Goal: Information Seeking & Learning: Learn about a topic

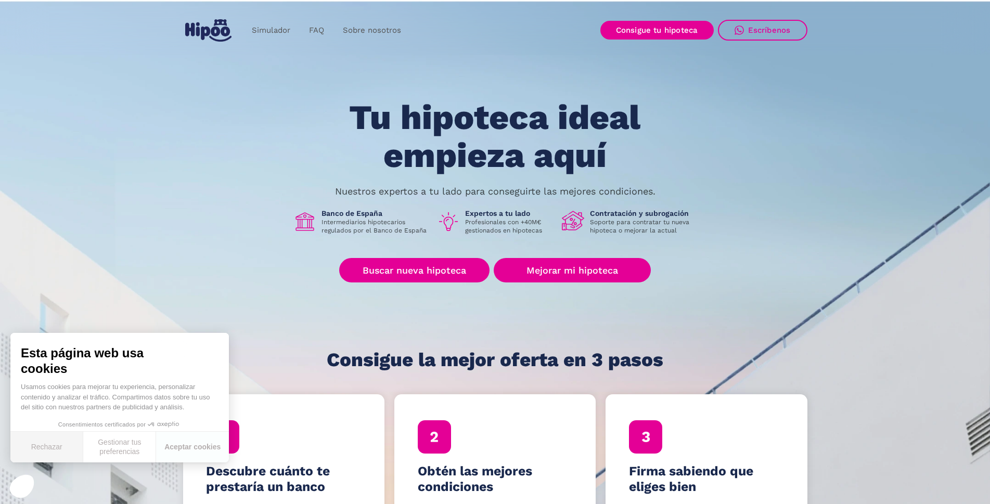
click at [45, 447] on button "Rechazar" at bounding box center [46, 447] width 73 height 31
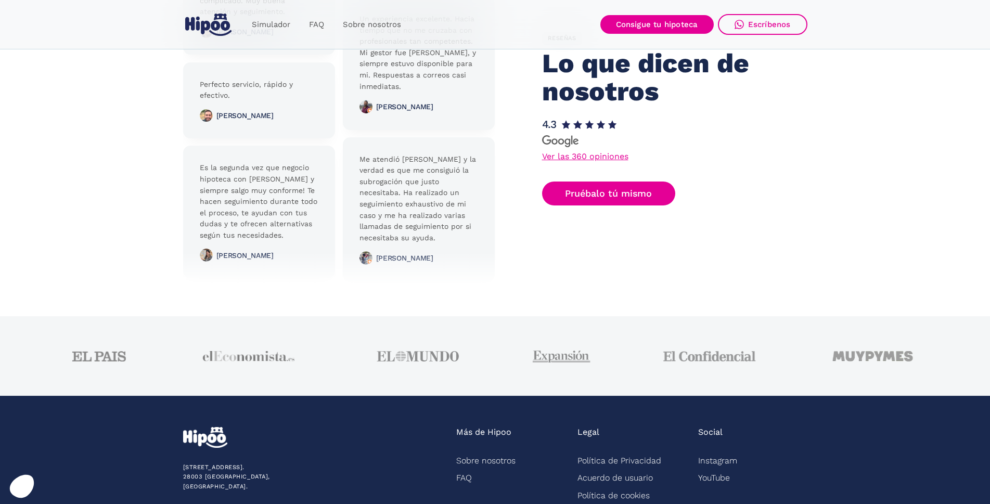
scroll to position [2567, 0]
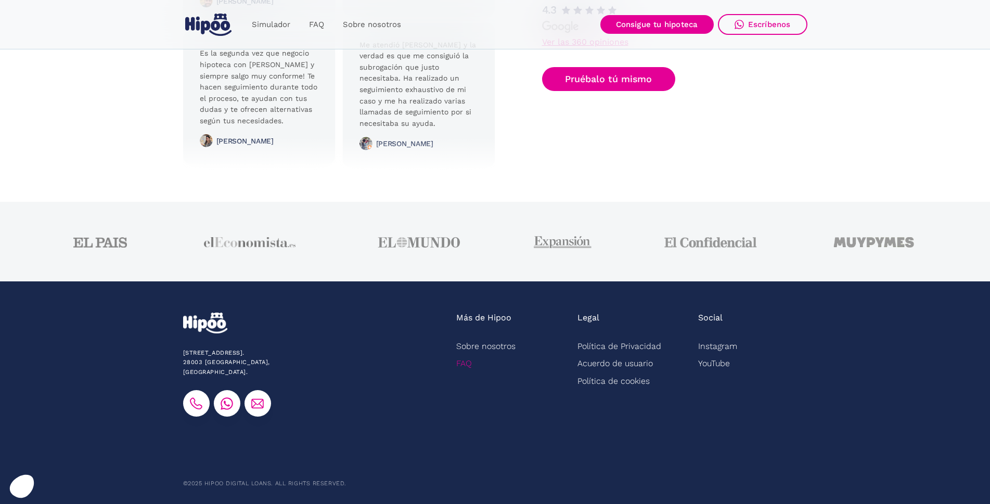
click at [458, 366] on link "FAQ" at bounding box center [464, 363] width 16 height 17
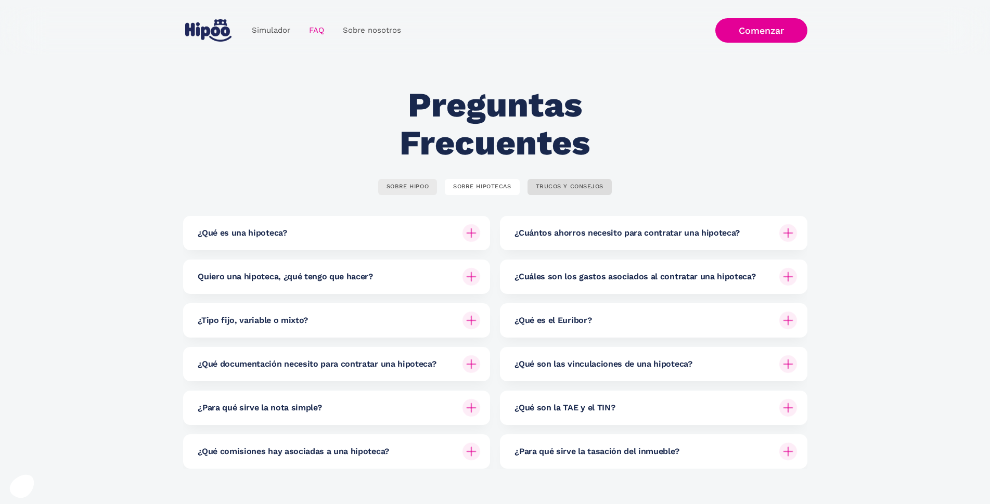
click at [406, 189] on div "SOBRE HIPOO" at bounding box center [408, 187] width 42 height 8
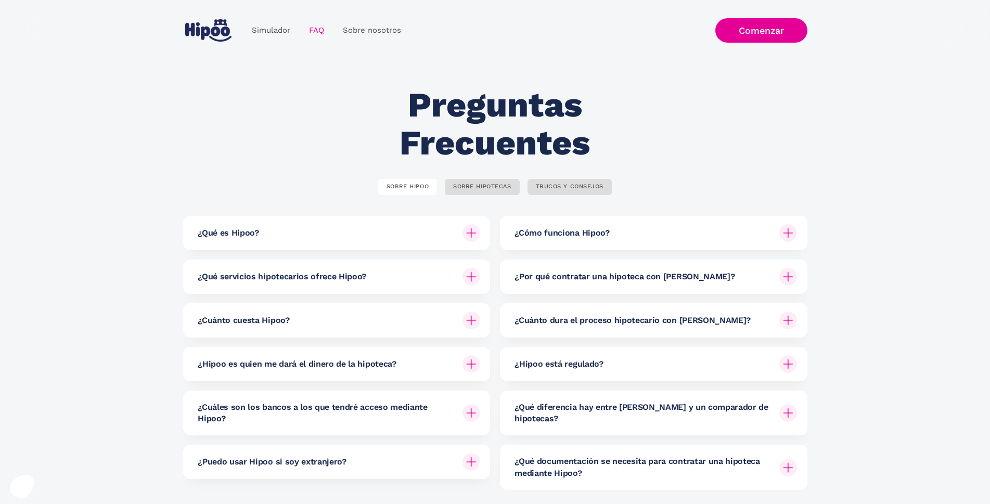
click at [788, 234] on img at bounding box center [788, 233] width 18 height 18
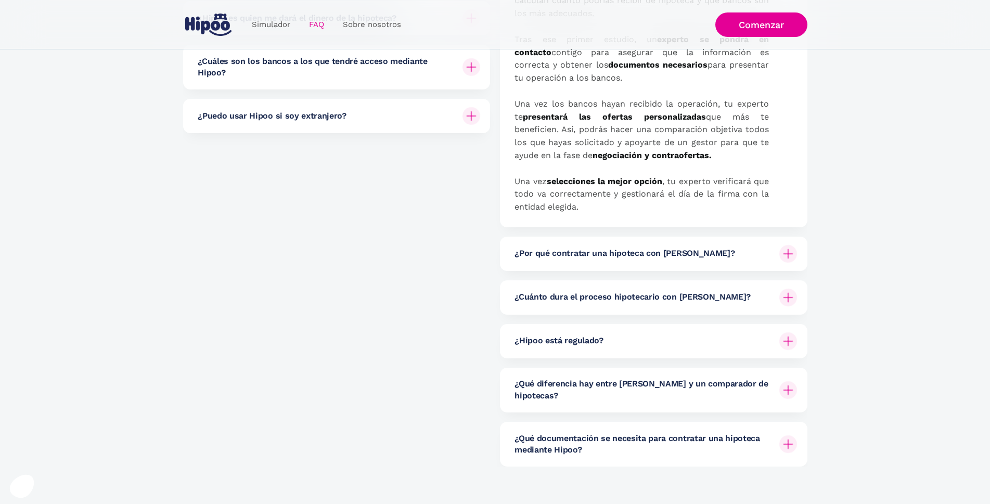
scroll to position [364, 0]
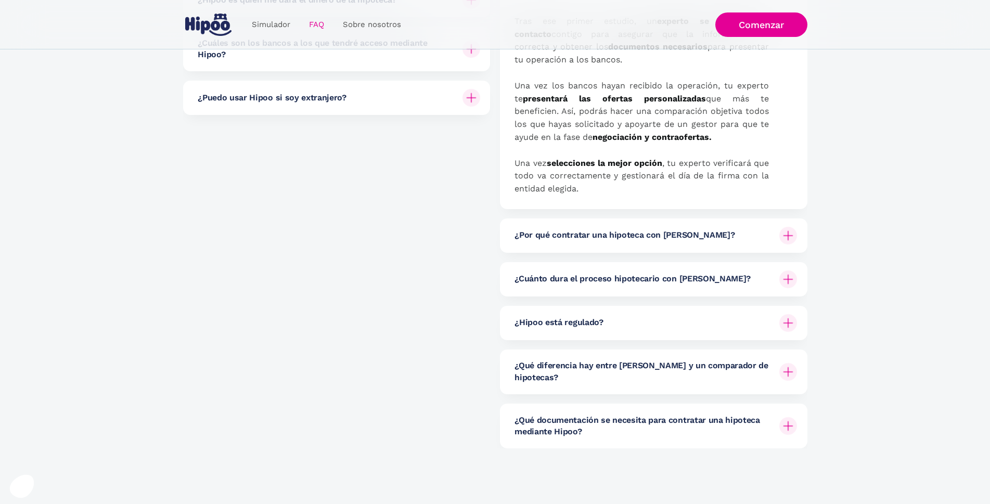
click at [791, 325] on img at bounding box center [788, 323] width 18 height 18
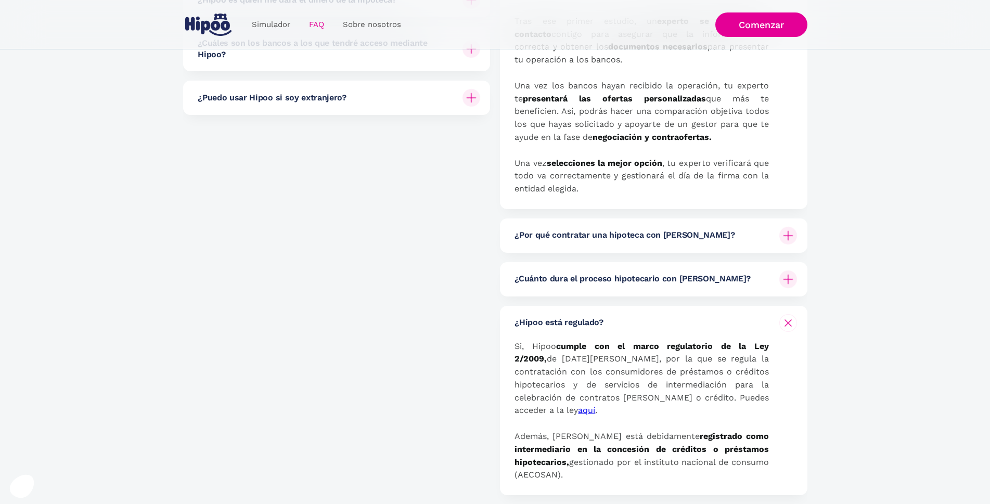
click at [789, 320] on img at bounding box center [788, 323] width 12 height 12
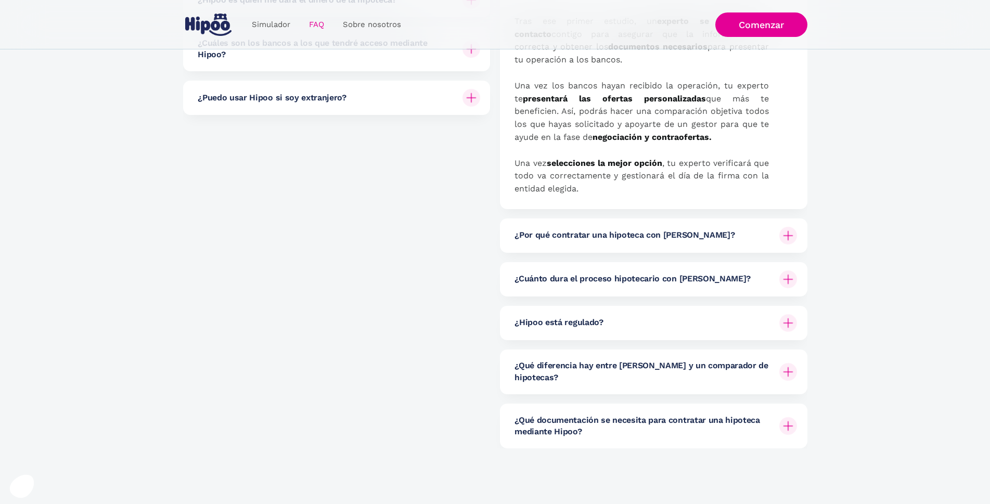
click at [788, 368] on img at bounding box center [788, 372] width 18 height 18
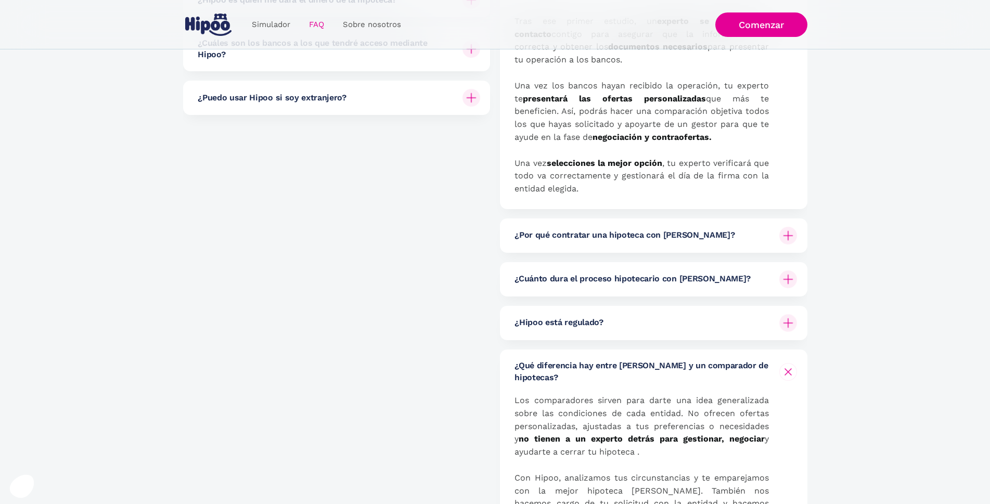
click at [788, 368] on img at bounding box center [788, 372] width 12 height 12
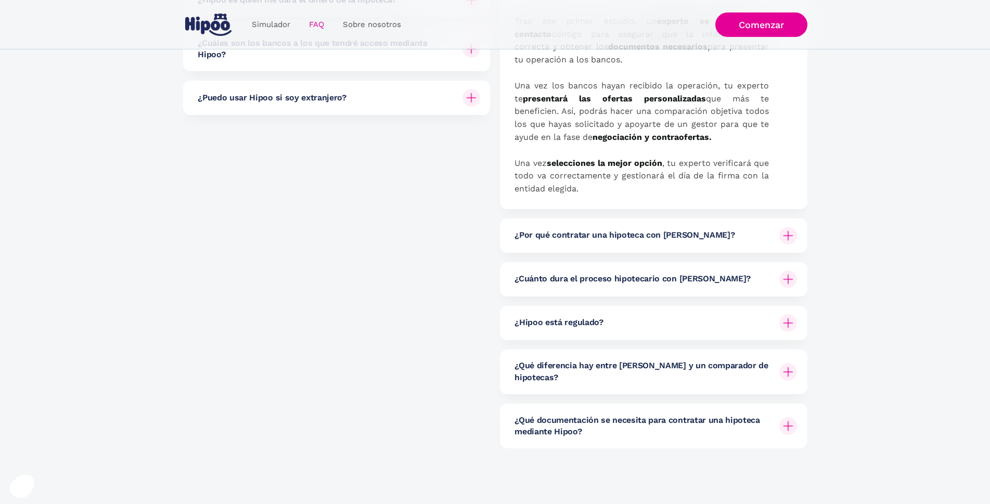
click at [781, 418] on div at bounding box center [788, 426] width 25 height 25
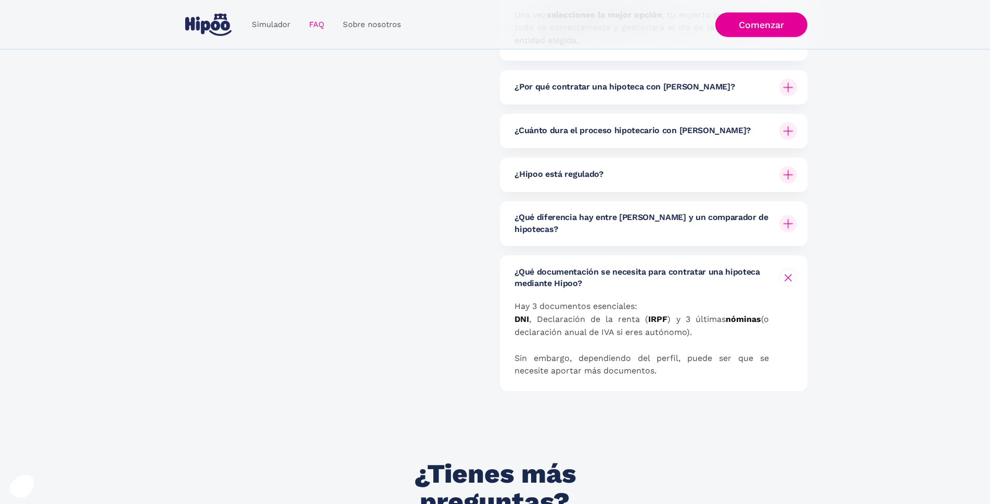
scroll to position [520, 0]
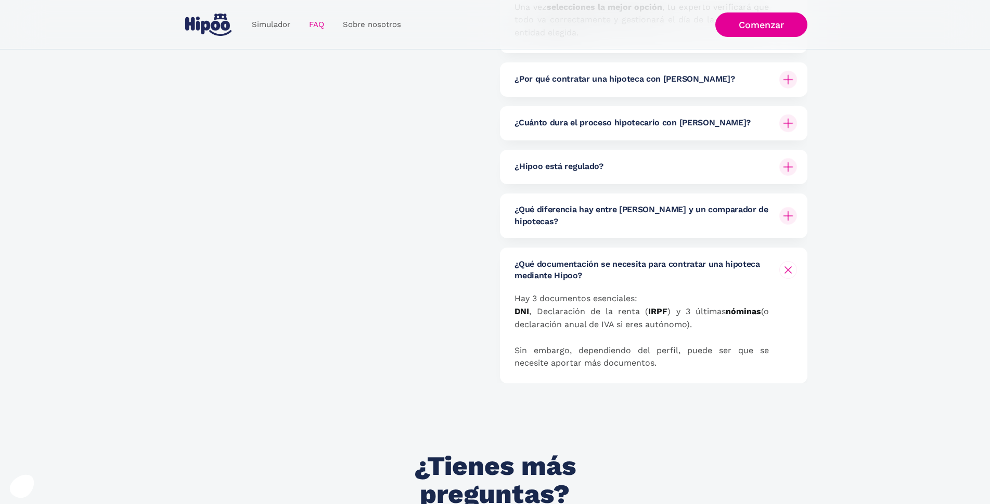
click at [786, 264] on img at bounding box center [788, 270] width 12 height 12
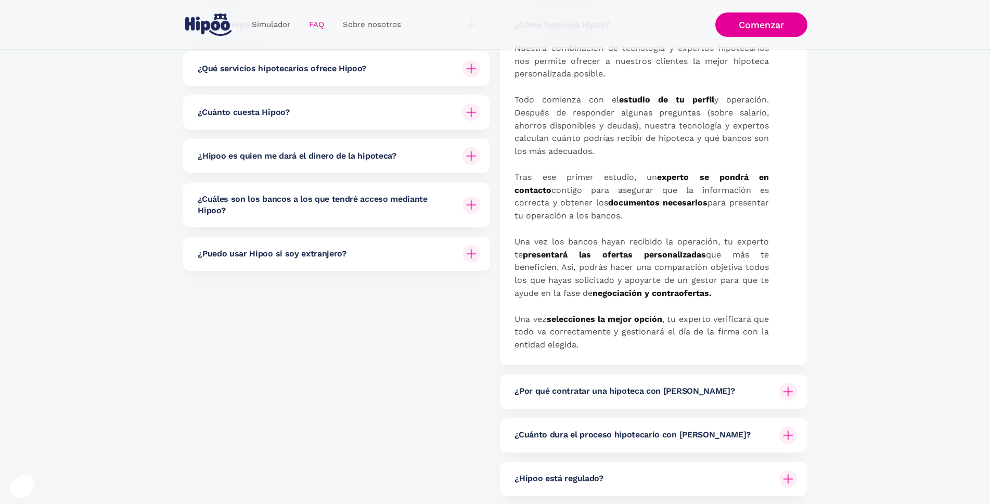
scroll to position [156, 0]
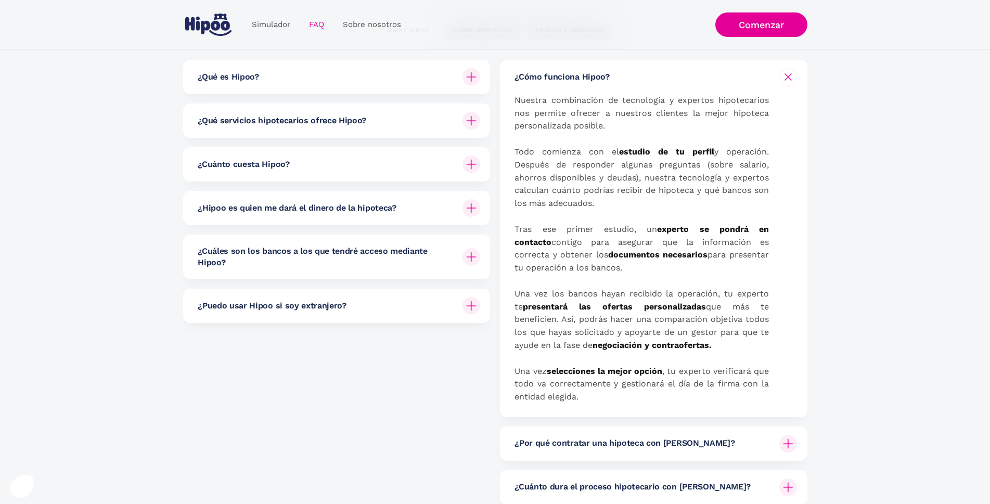
click at [471, 256] on img at bounding box center [472, 257] width 18 height 18
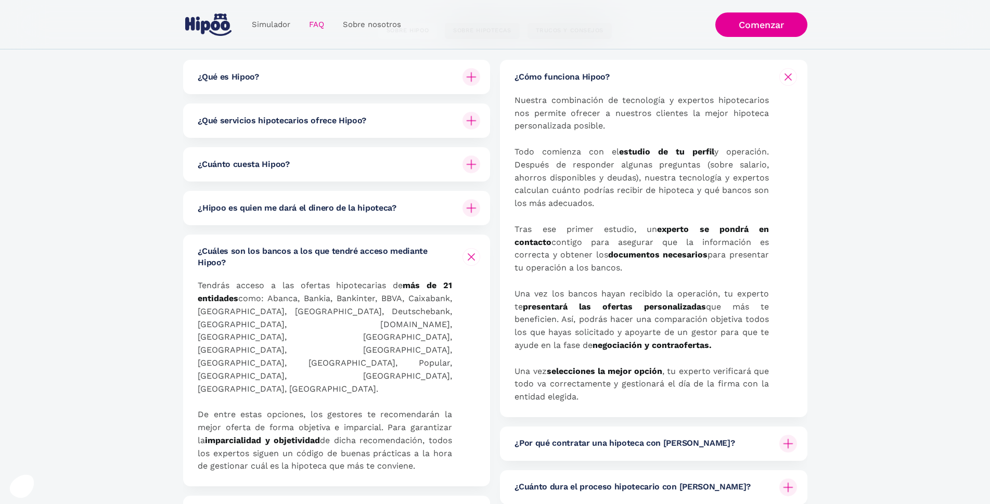
click at [474, 207] on img at bounding box center [472, 208] width 18 height 18
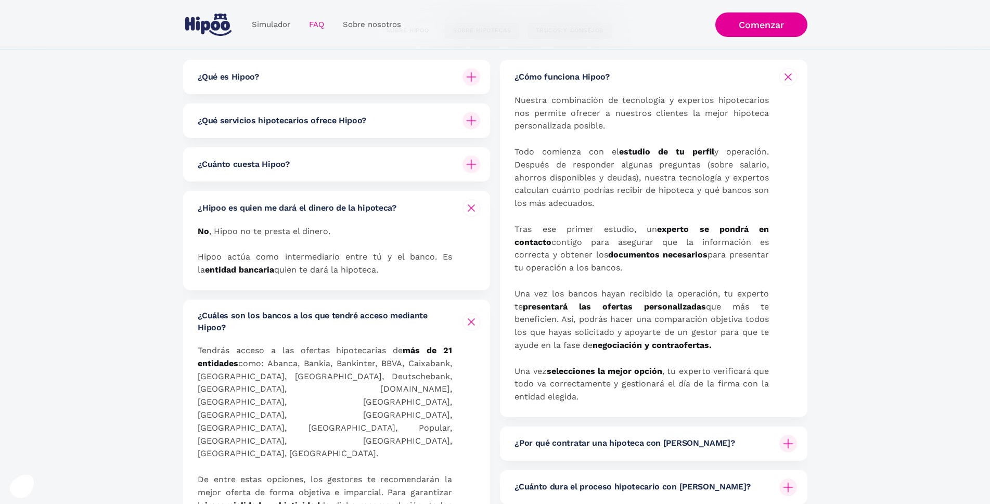
click at [474, 207] on img at bounding box center [471, 208] width 12 height 12
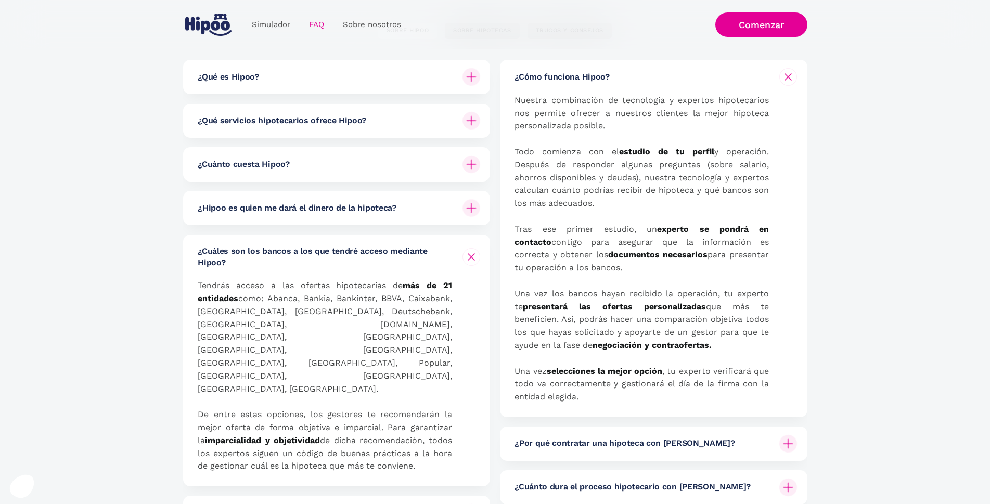
click at [472, 160] on img at bounding box center [472, 165] width 18 height 18
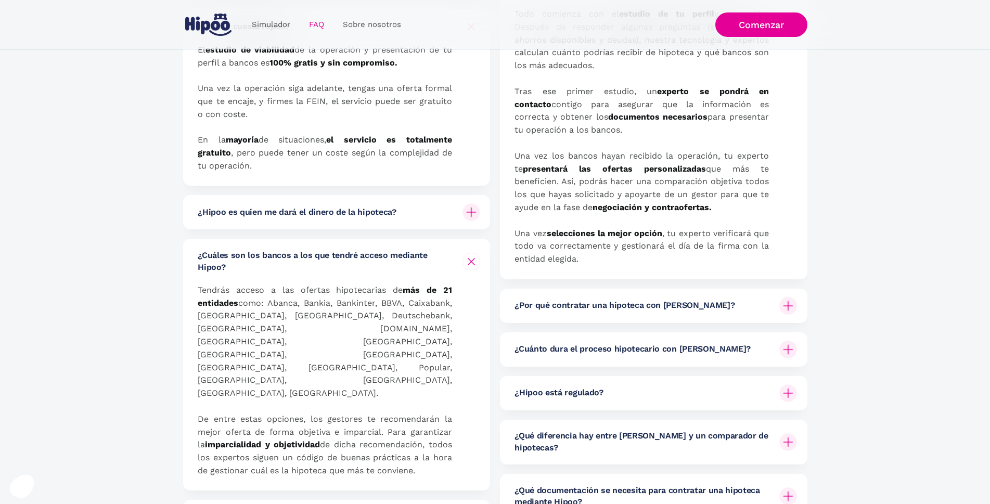
scroll to position [312, 0]
